Goal: Information Seeking & Learning: Learn about a topic

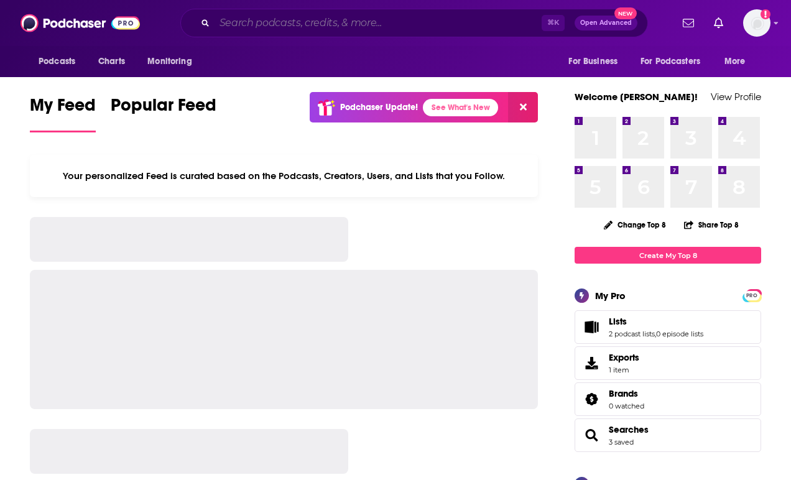
click at [261, 22] on input "Search podcasts, credits, & more..." at bounding box center [378, 23] width 327 height 20
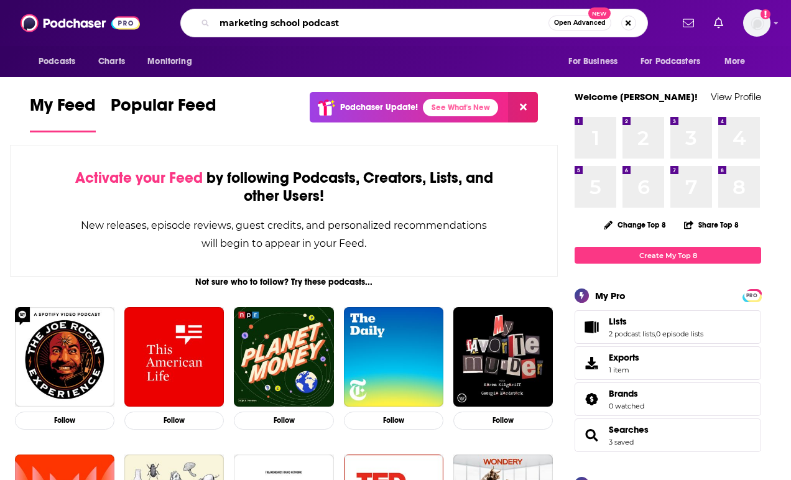
type input "marketing school podcast"
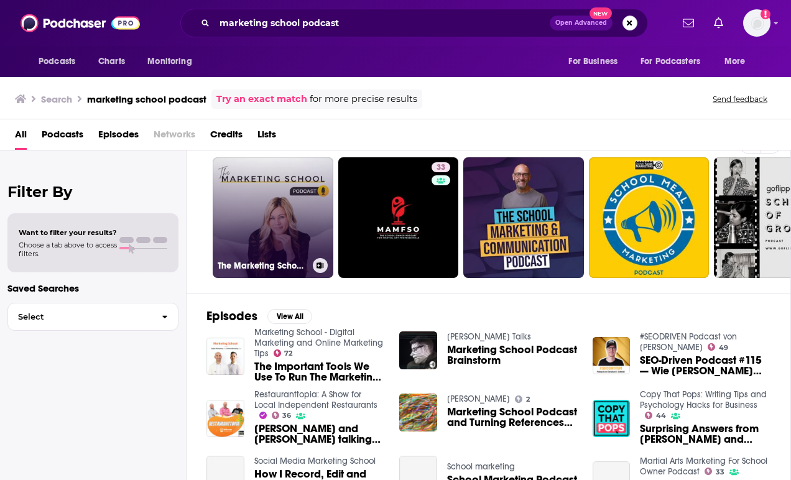
scroll to position [35, 0]
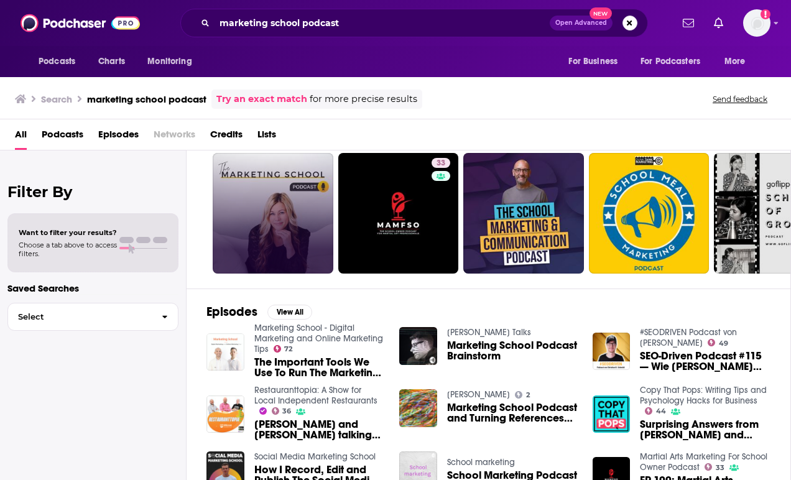
click at [231, 354] on img "The Important Tools We Use To Run The Marketing School Podcast | Ep. #1568" at bounding box center [225, 352] width 38 height 38
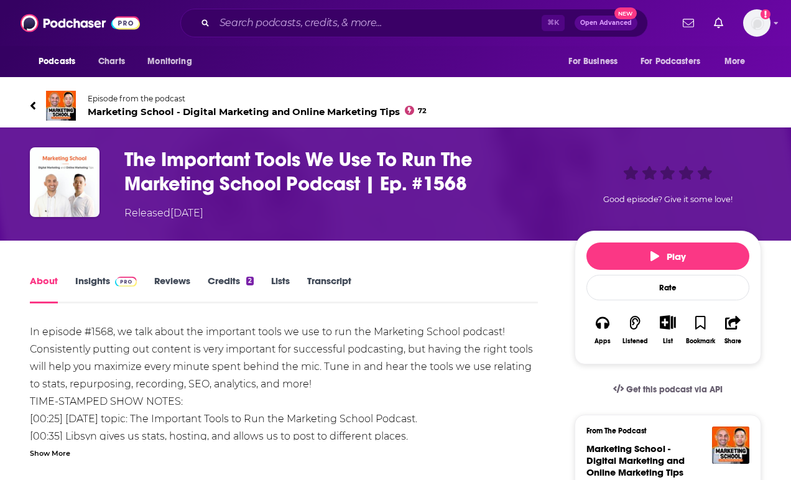
click at [131, 113] on span "Marketing School - Digital Marketing and Online Marketing Tips 72" at bounding box center [257, 112] width 339 height 12
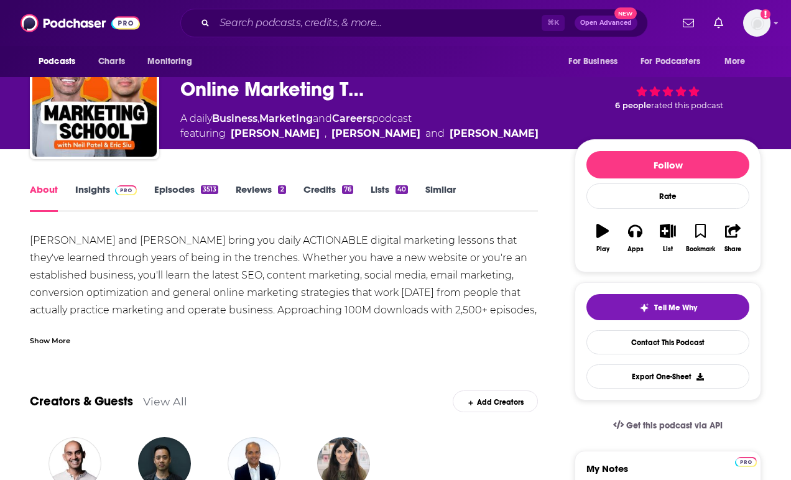
scroll to position [84, 0]
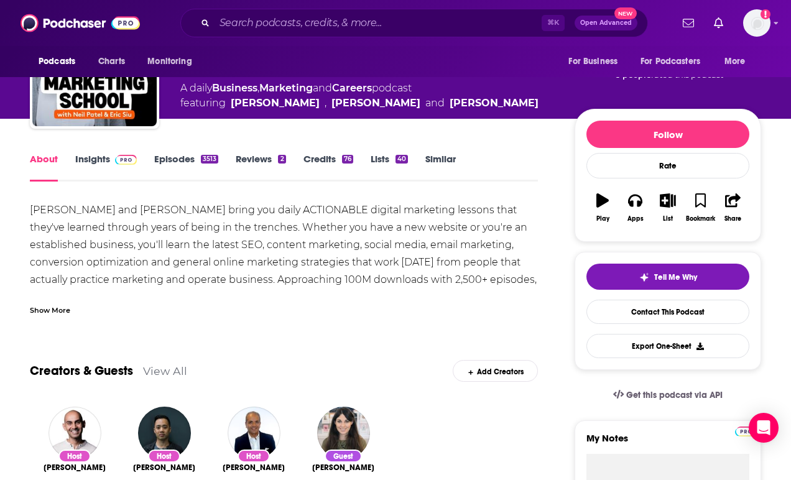
click at [44, 306] on div "Show More" at bounding box center [50, 310] width 40 height 12
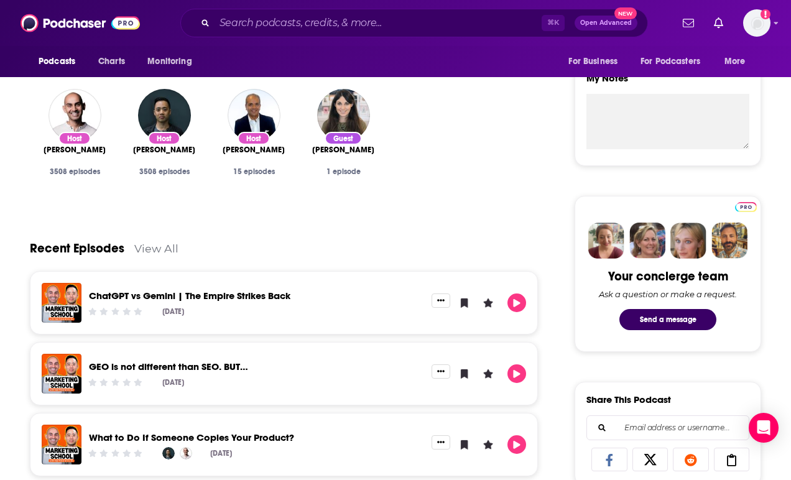
scroll to position [456, 0]
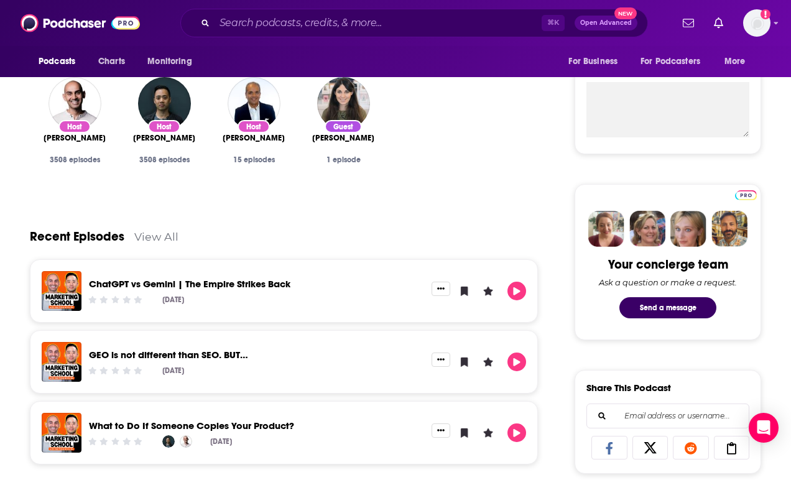
click at [284, 287] on link "ChatGPT vs Gemini | The Empire Strikes Back" at bounding box center [190, 284] width 202 height 12
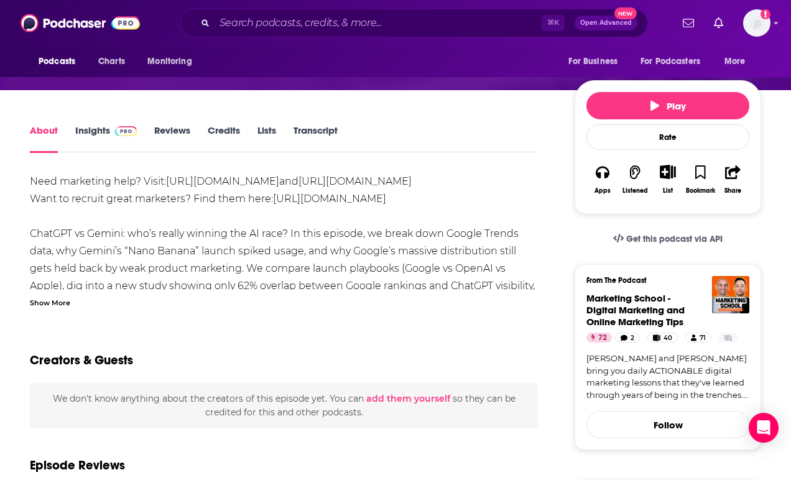
scroll to position [126, 0]
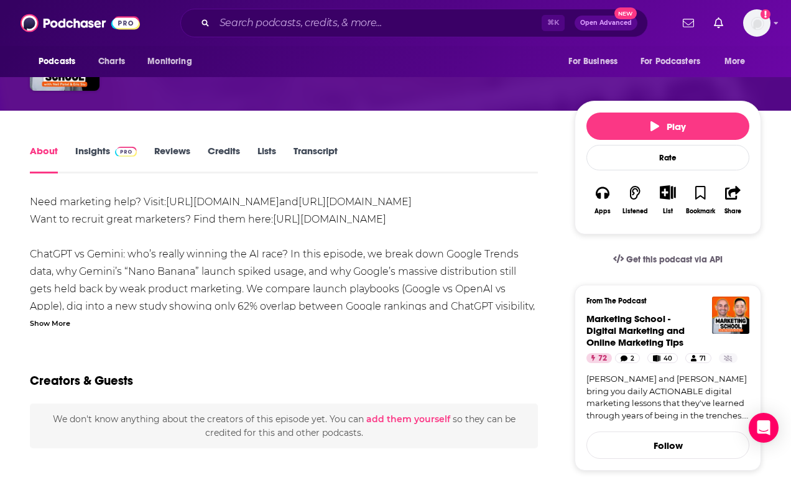
click at [93, 147] on link "Insights" at bounding box center [106, 159] width 62 height 29
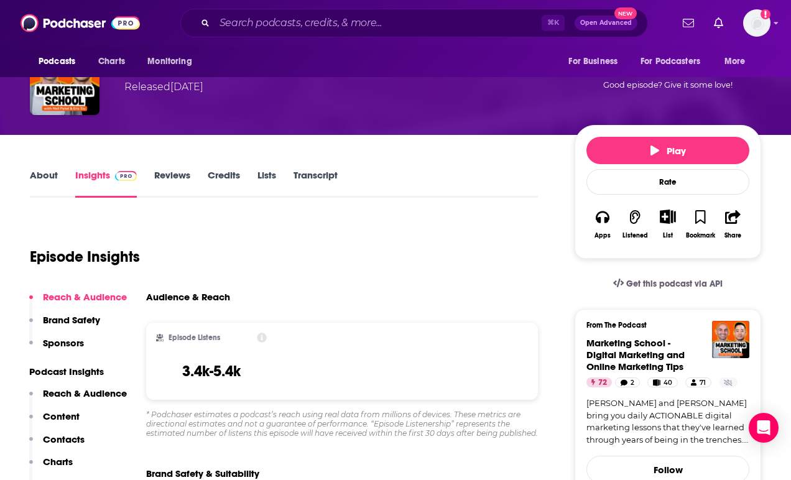
scroll to position [103, 0]
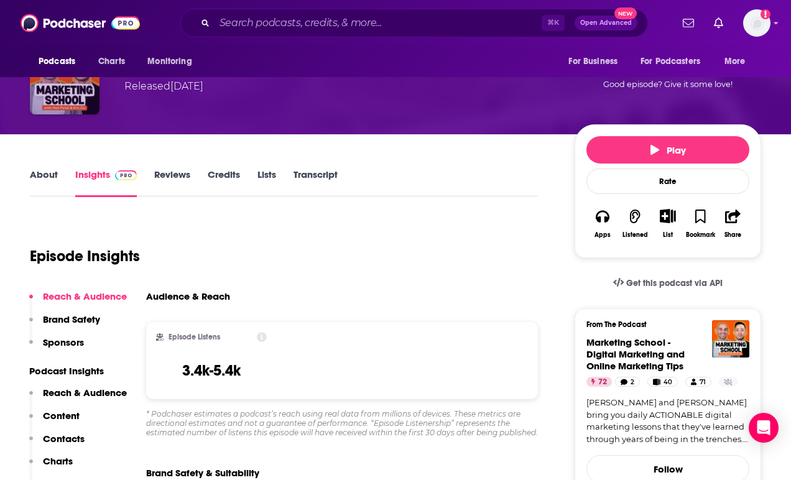
click at [75, 102] on img "ChatGPT vs Gemini | The Empire Strikes Back" at bounding box center [65, 80] width 70 height 70
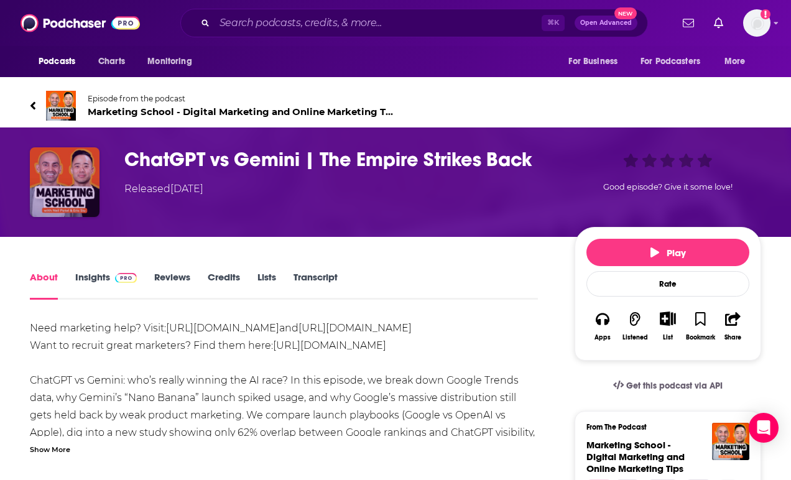
click at [67, 199] on img "ChatGPT vs Gemini | The Empire Strikes Back" at bounding box center [65, 182] width 70 height 70
click at [32, 105] on icon at bounding box center [32, 105] width 5 height 8
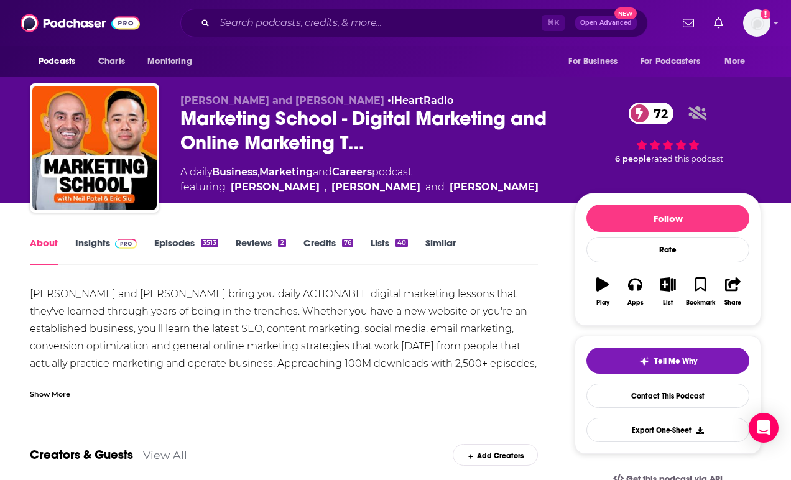
click at [100, 244] on link "Insights" at bounding box center [106, 251] width 62 height 29
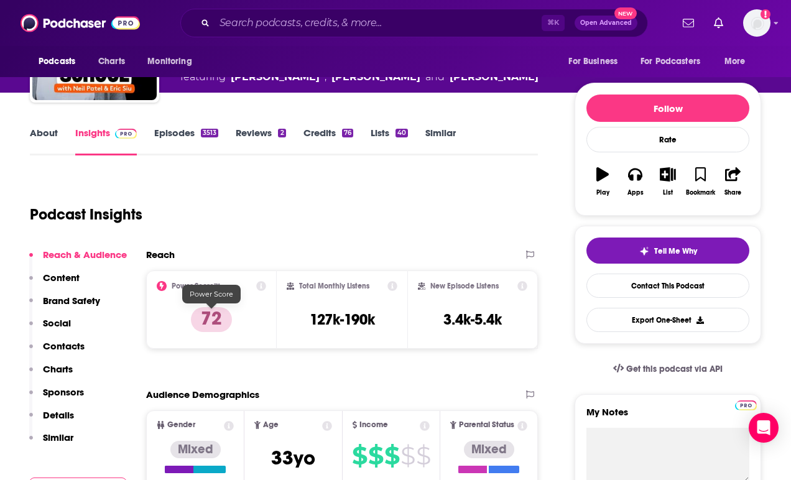
scroll to position [125, 0]
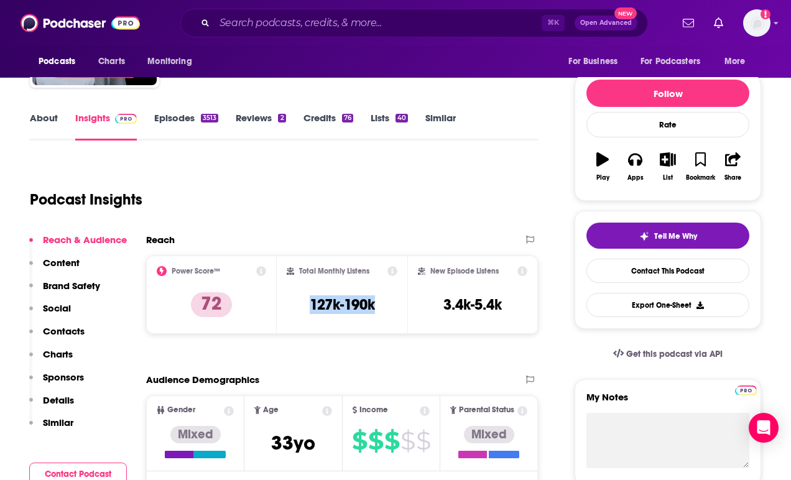
copy h3 "127k-190k"
drag, startPoint x: 305, startPoint y: 306, endPoint x: 391, endPoint y: 305, distance: 86.5
click at [391, 305] on div "Total Monthly Listens 127k-190k" at bounding box center [342, 294] width 111 height 57
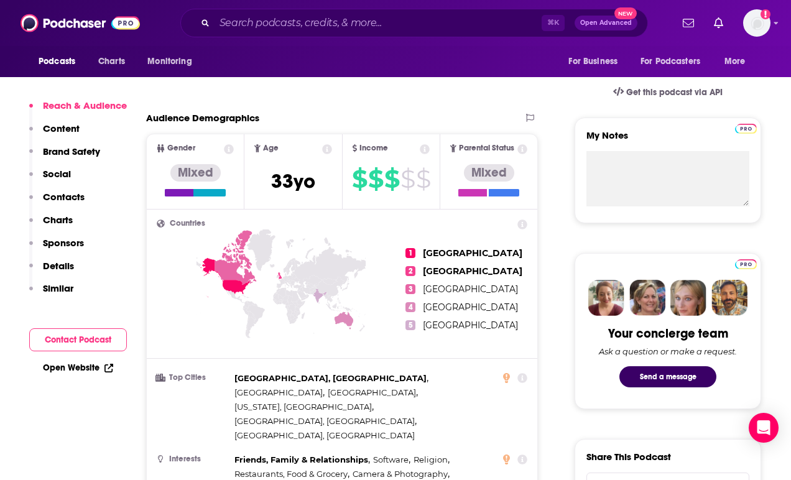
scroll to position [200, 0]
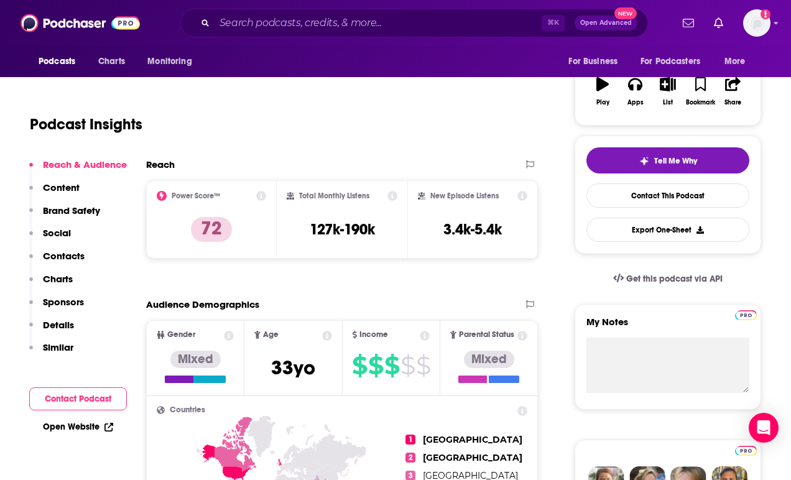
click at [394, 193] on icon at bounding box center [392, 196] width 10 height 10
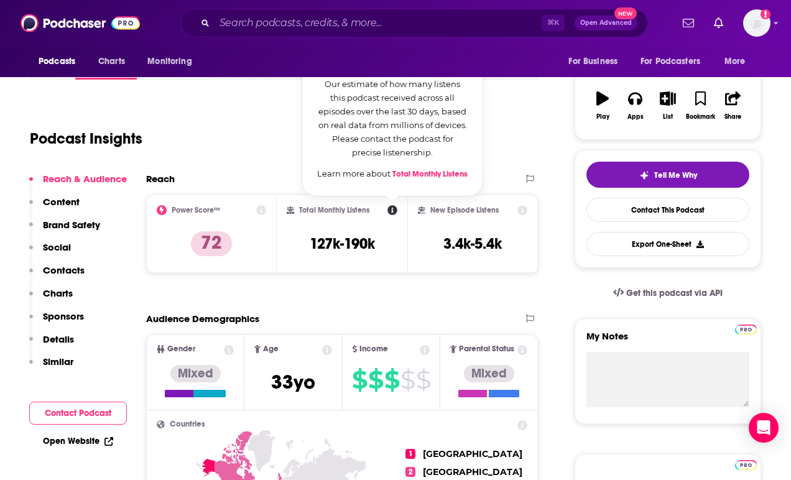
scroll to position [176, 0]
